Goal: Find specific page/section: Find specific page/section

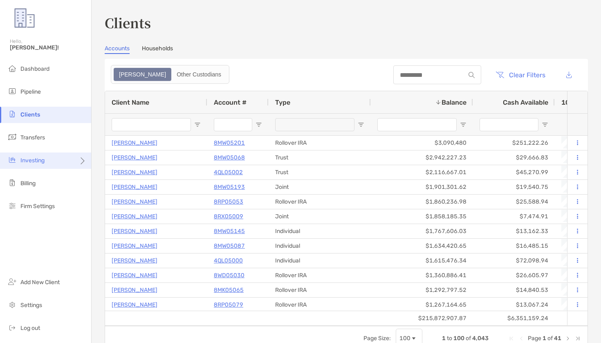
scroll to position [0, 0]
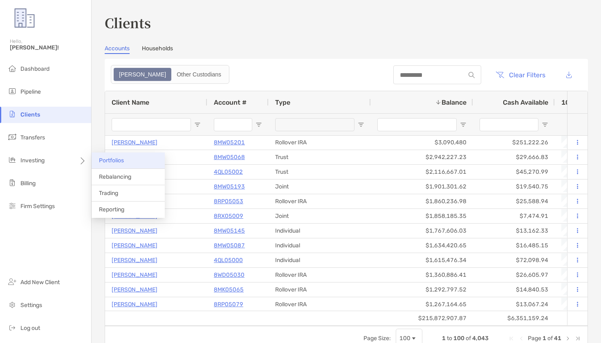
click at [128, 164] on li "Portfolios" at bounding box center [128, 160] width 73 height 16
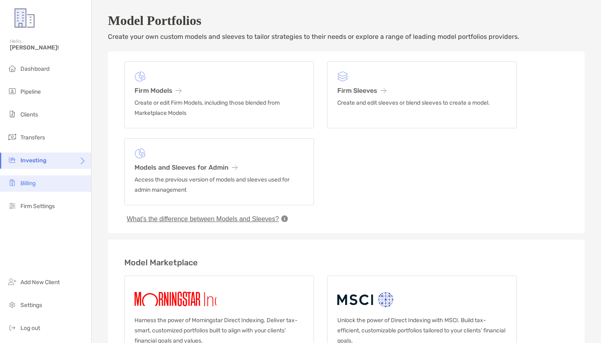
click at [31, 181] on span "Billing" at bounding box center [27, 183] width 15 height 7
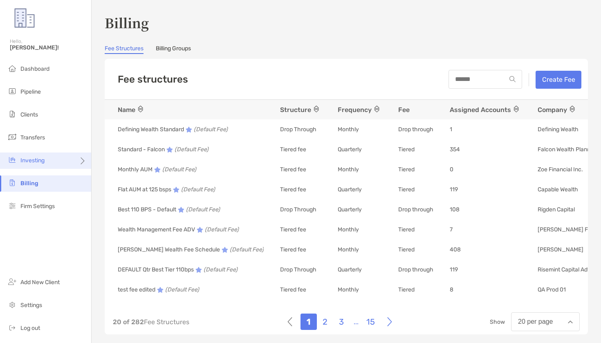
click at [55, 166] on div "Investing" at bounding box center [45, 160] width 91 height 16
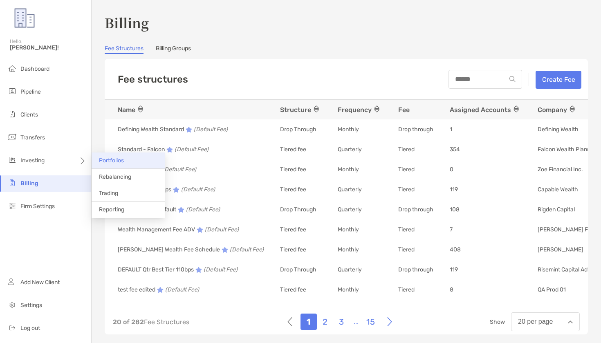
click at [104, 159] on span "Portfolios" at bounding box center [111, 160] width 25 height 7
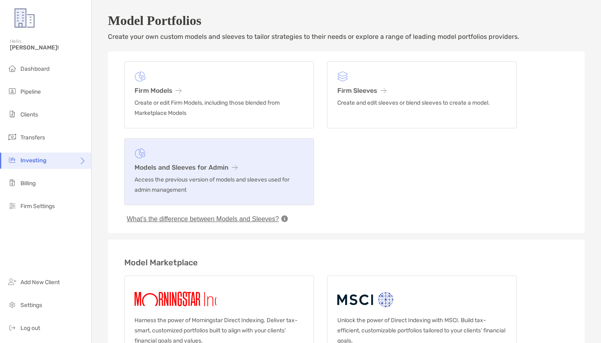
click at [253, 166] on link "Models and Sleeves for Admin Access the previous version of models and sleeves …" at bounding box center [219, 171] width 190 height 67
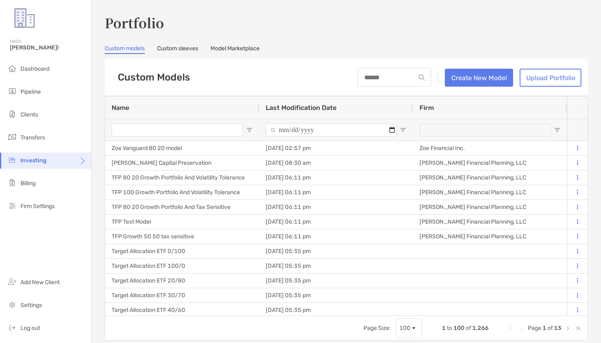
click at [561, 133] on div at bounding box center [490, 130] width 154 height 22
click at [559, 130] on span "Open Filter Menu" at bounding box center [557, 130] width 7 height 7
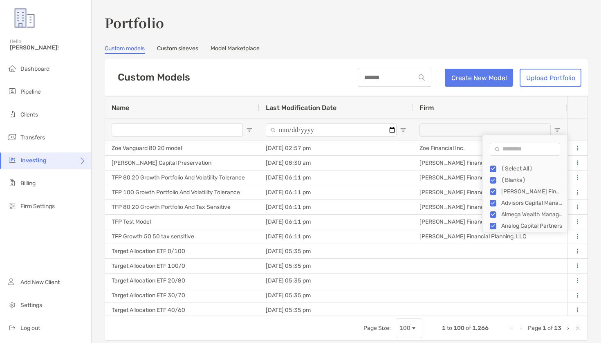
click at [490, 170] on div "Filter List" at bounding box center [493, 169] width 7 height 7
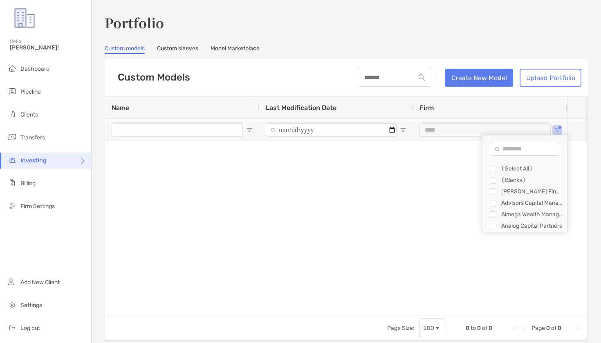
type input "**********"
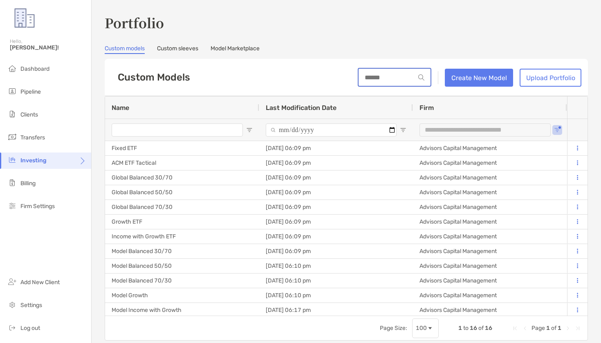
click at [409, 80] on input at bounding box center [387, 77] width 56 height 7
